Goal: Information Seeking & Learning: Learn about a topic

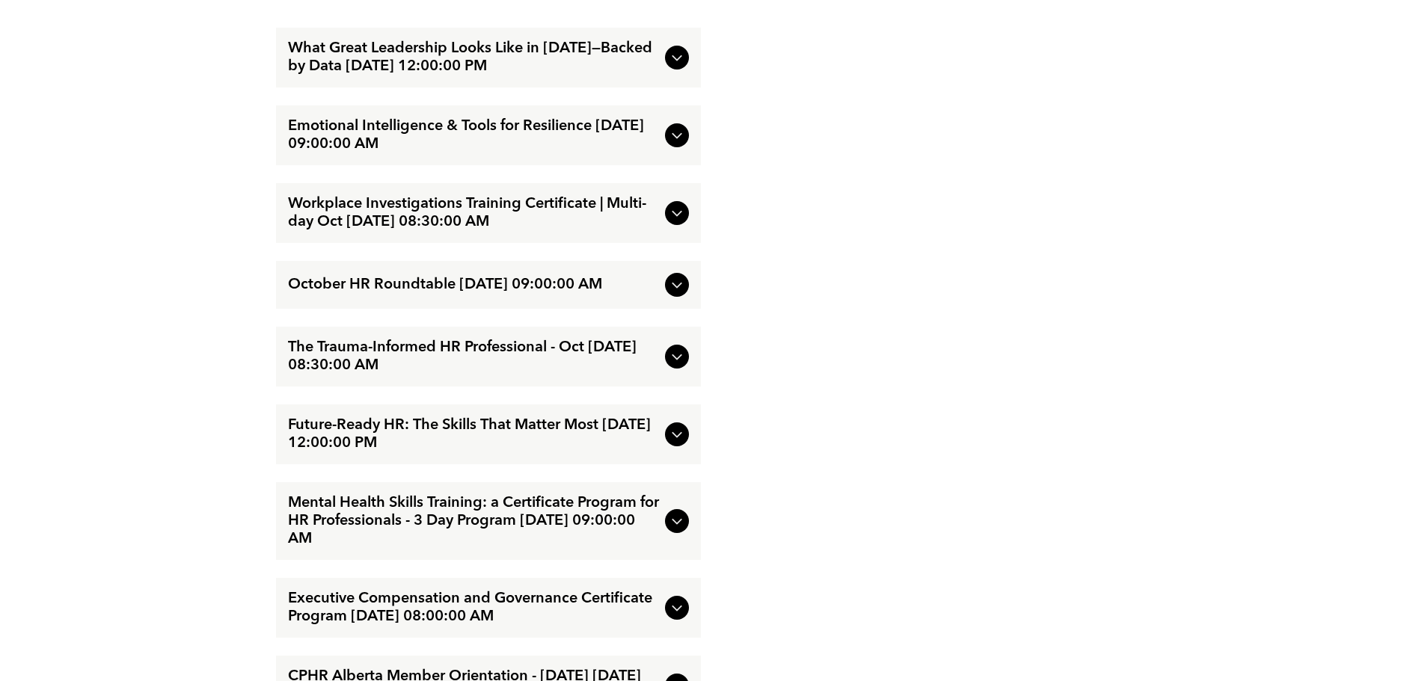
scroll to position [2094, 0]
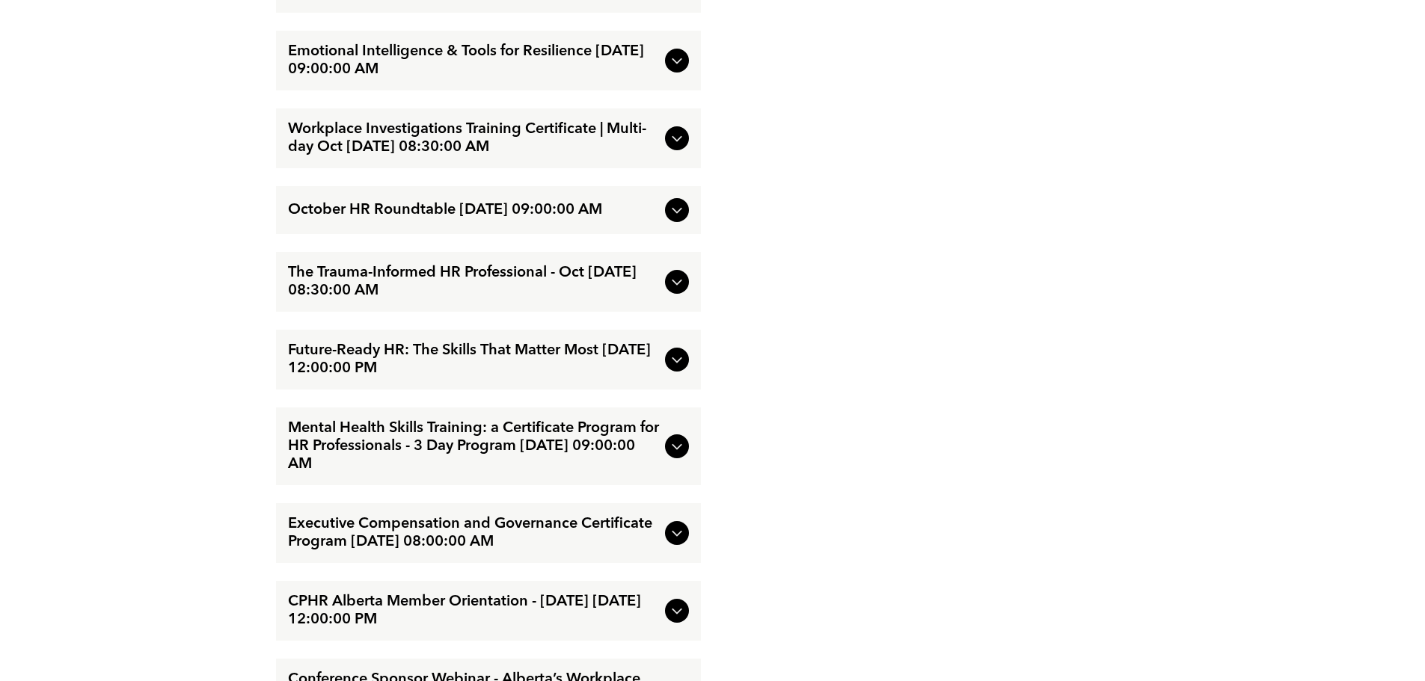
click at [689, 292] on div "The Trauma-Informed HR Professional - Oct [DATE] 08:30:00 AM" at bounding box center [488, 282] width 425 height 60
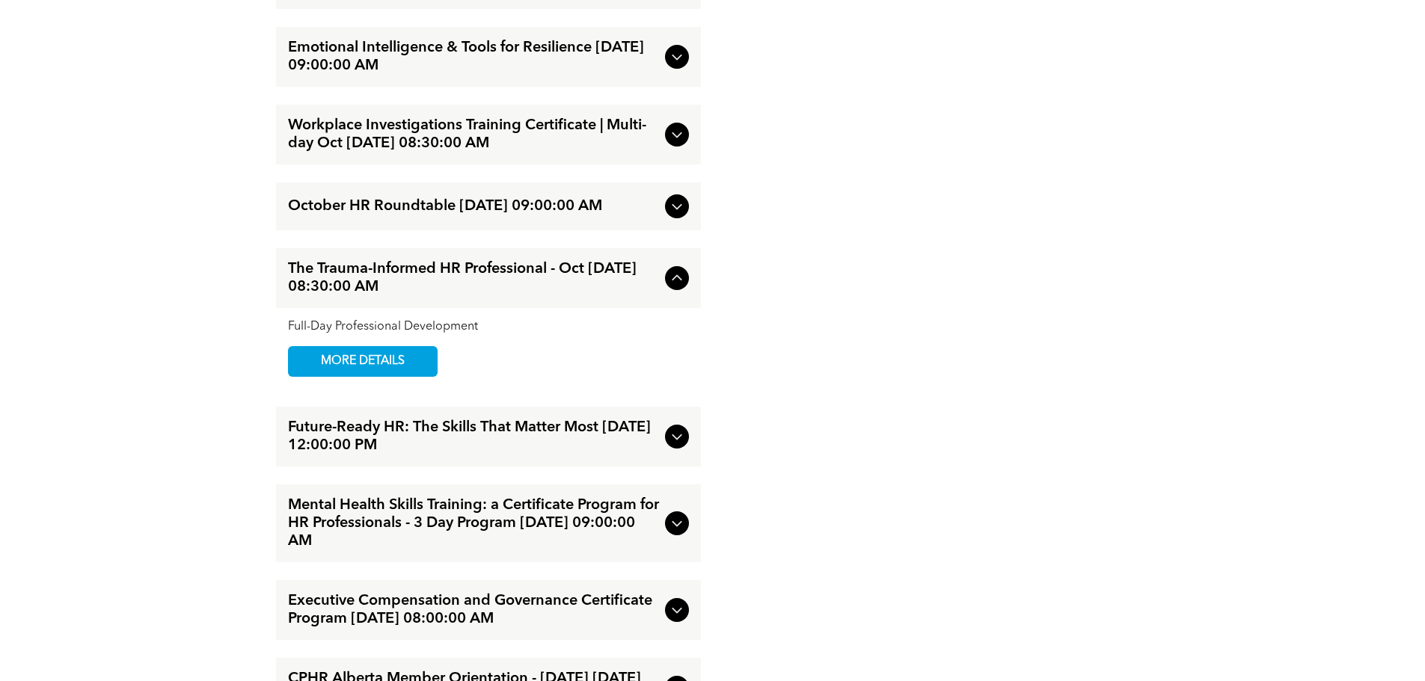
scroll to position [2013, 0]
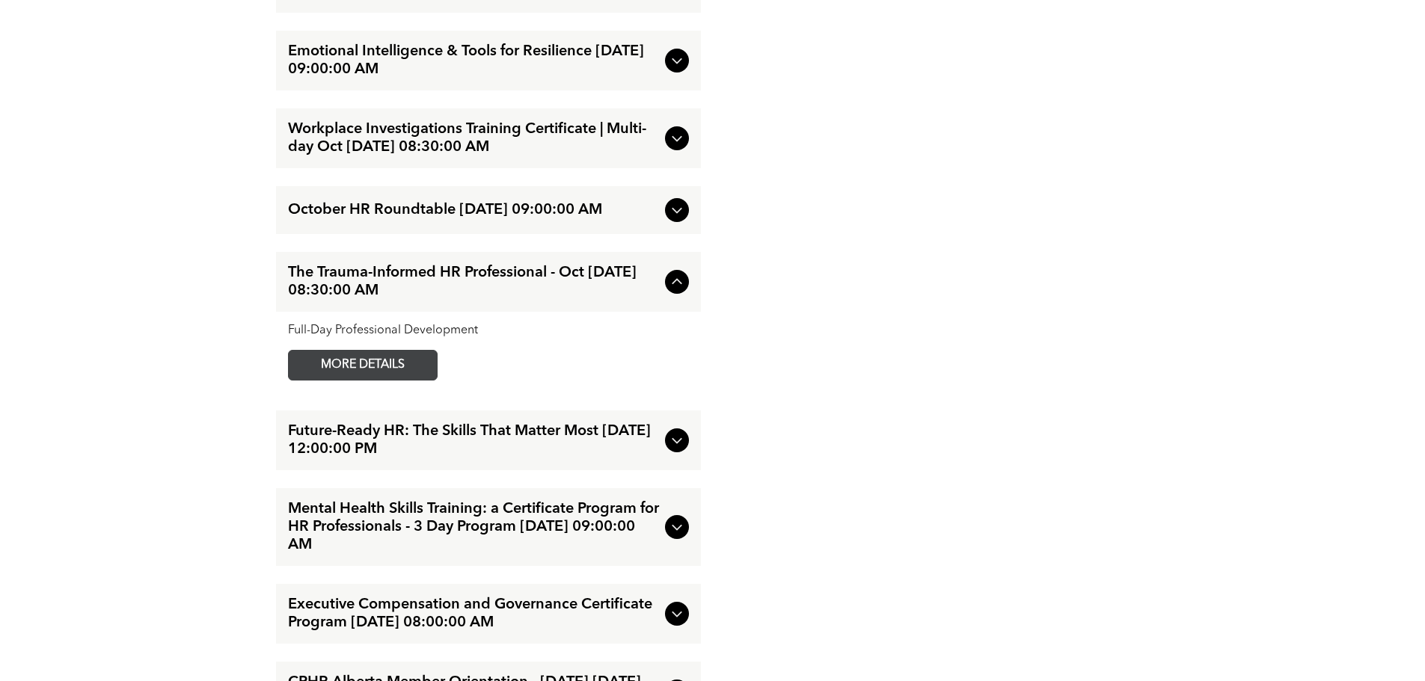
click at [397, 375] on span "MORE DETAILS" at bounding box center [363, 365] width 118 height 29
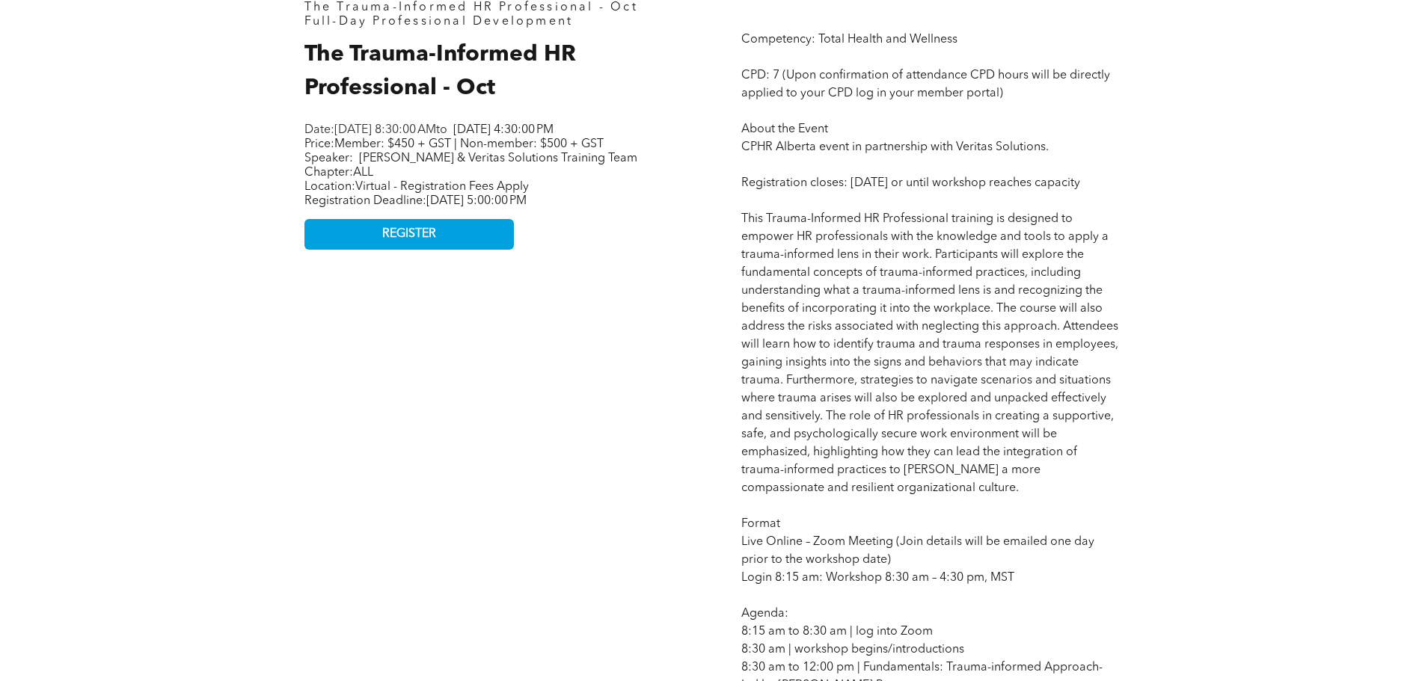
scroll to position [598, 0]
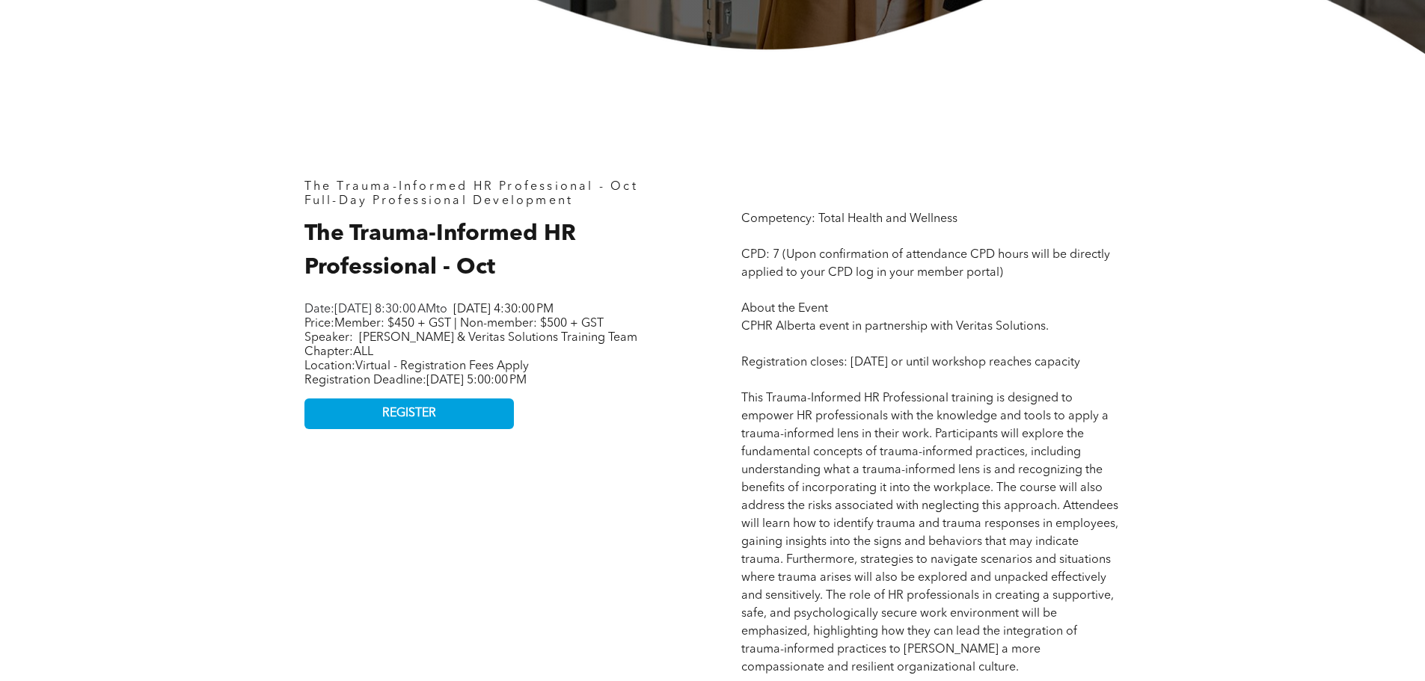
drag, startPoint x: 298, startPoint y: 309, endPoint x: 680, endPoint y: 421, distance: 398.3
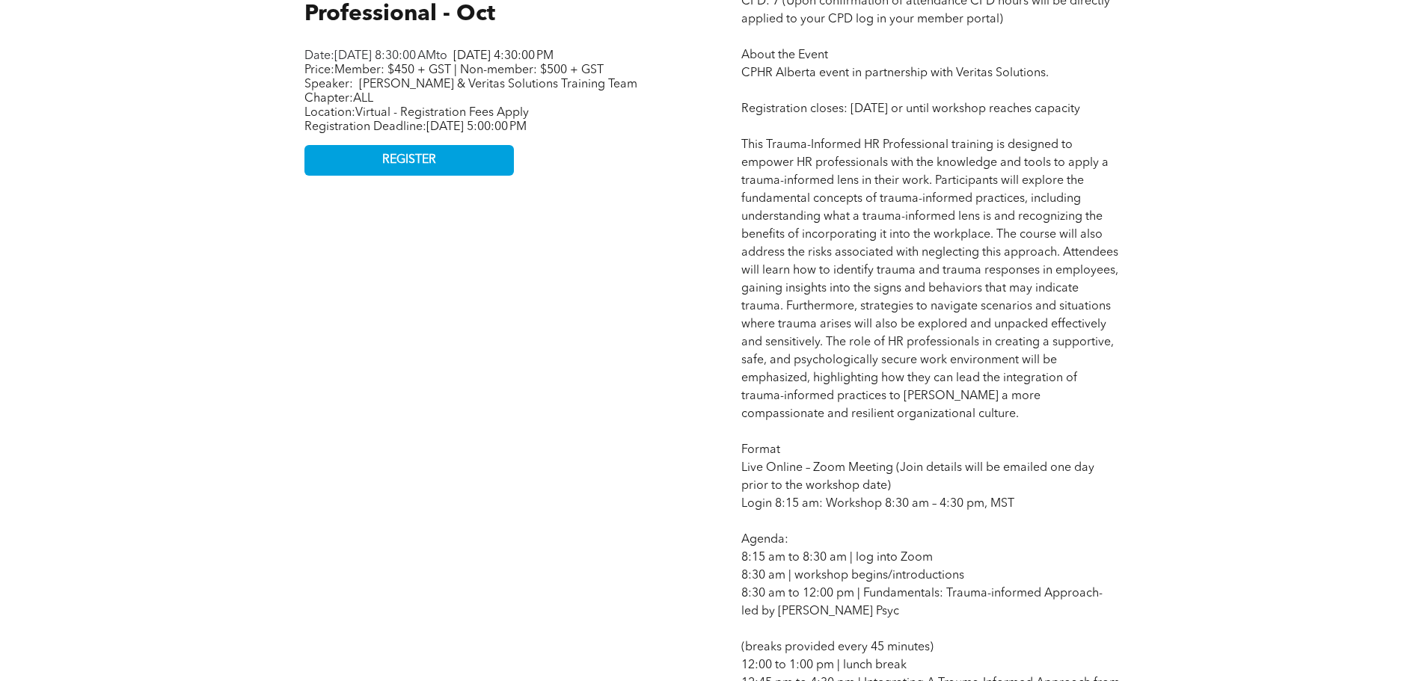
scroll to position [823, 0]
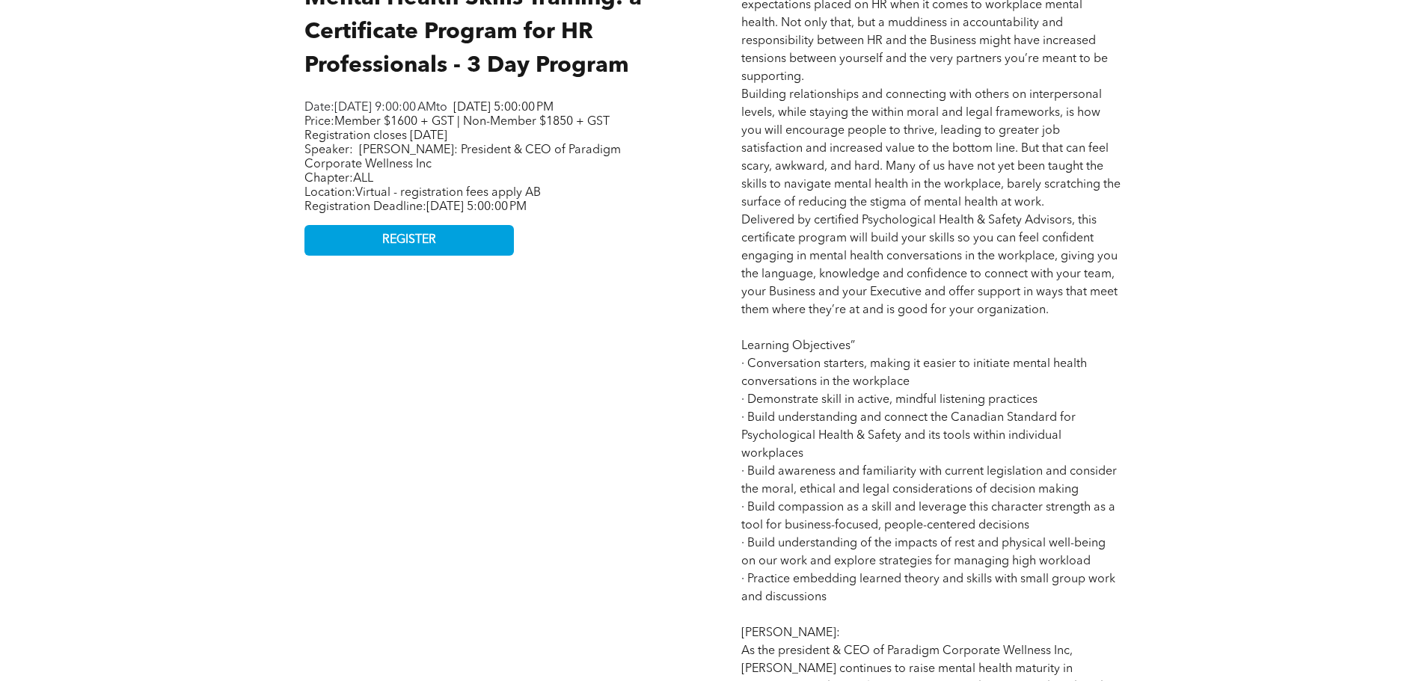
scroll to position [823, 0]
